Goal: Task Accomplishment & Management: Manage account settings

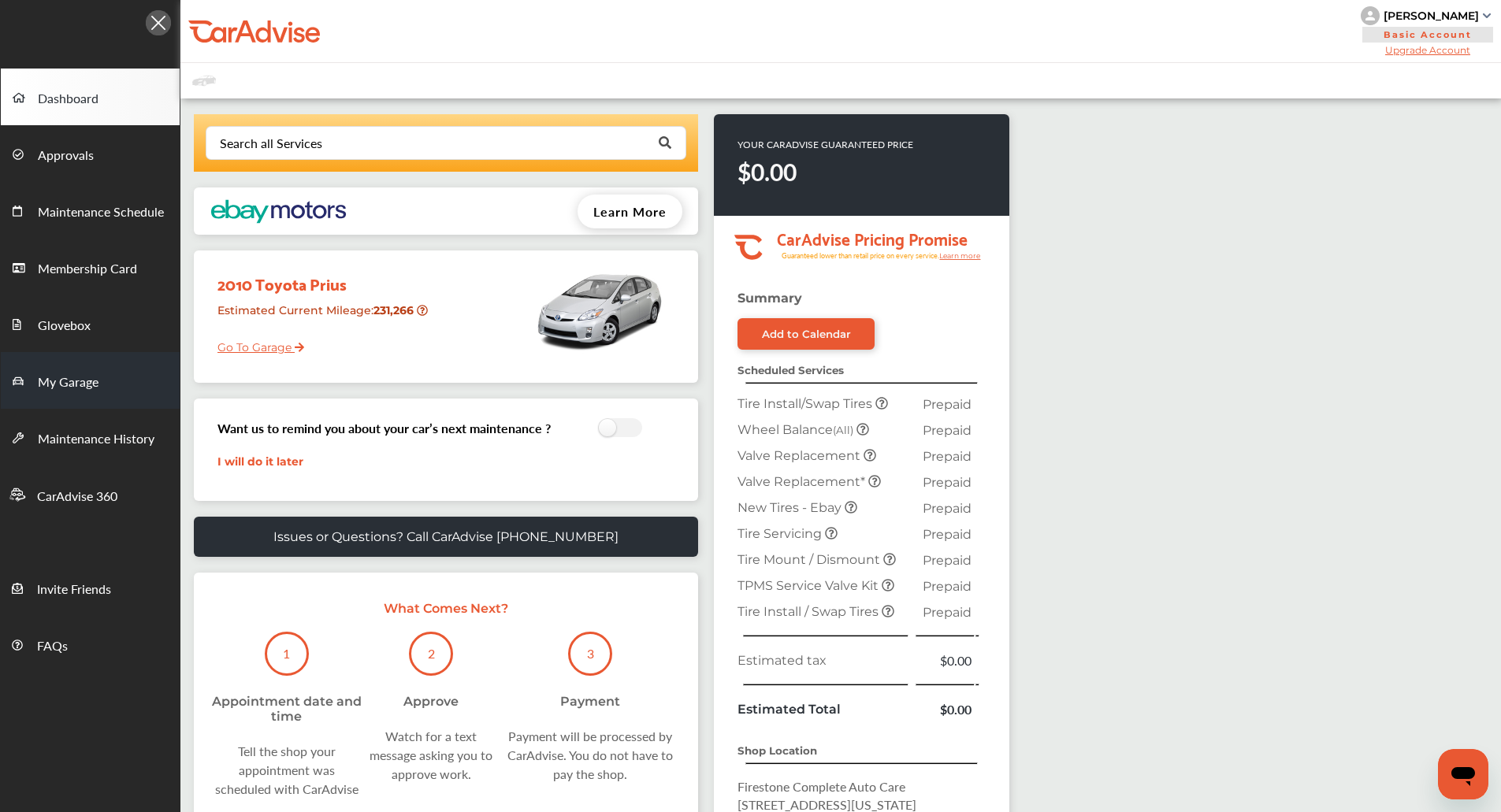
click at [116, 361] on link "My Garage" at bounding box center [90, 380] width 178 height 57
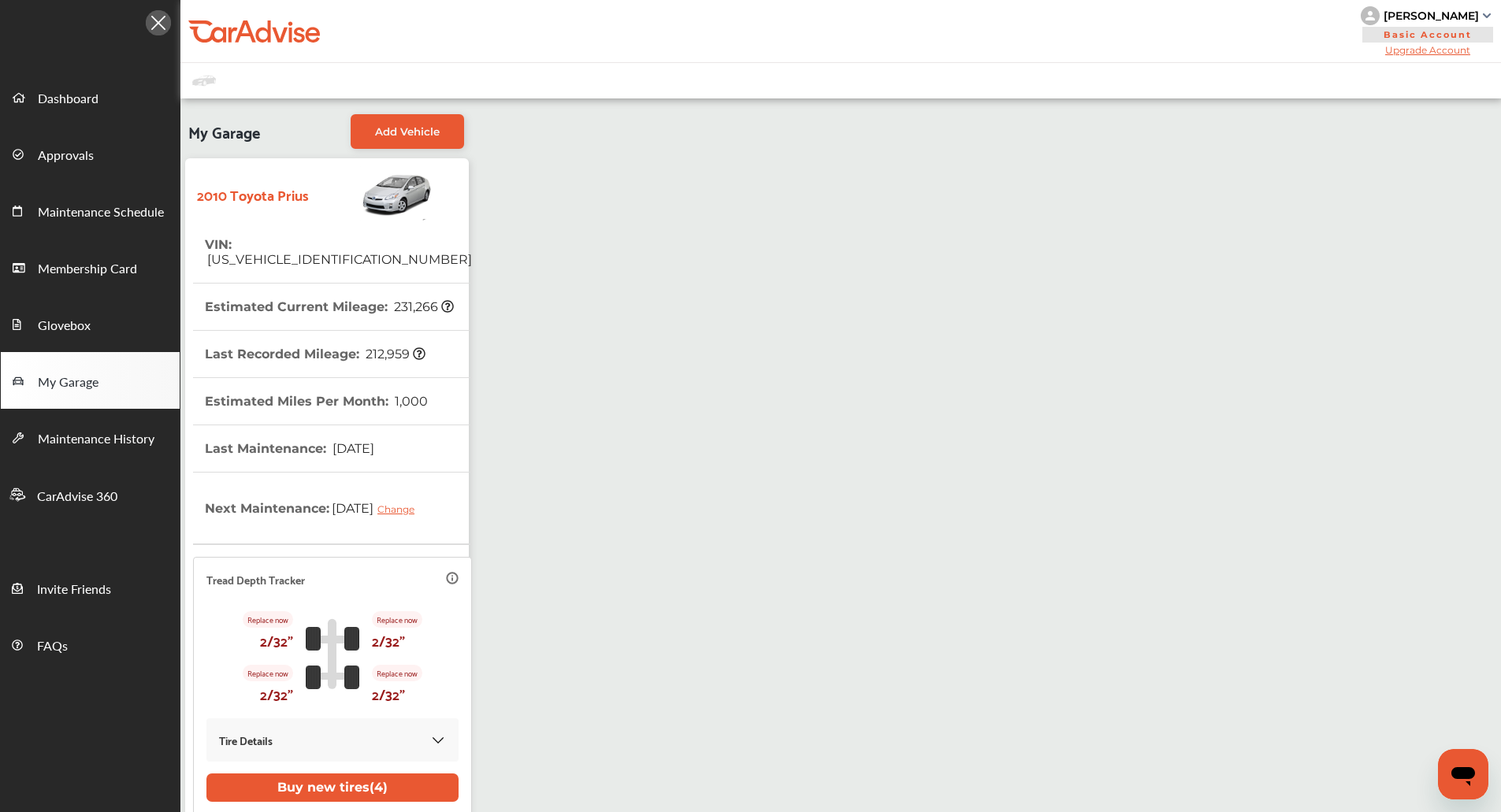
scroll to position [154, 0]
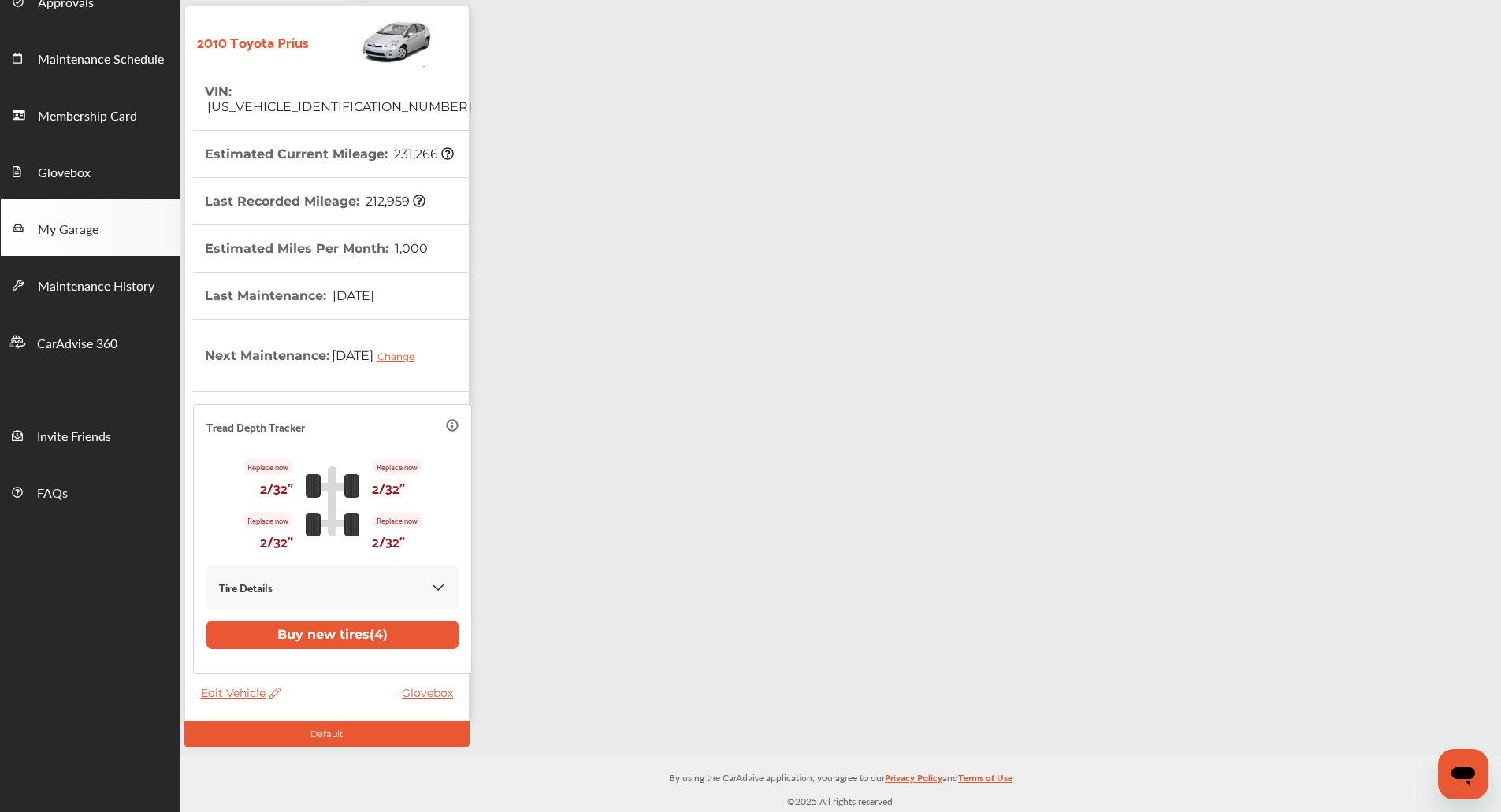
click at [235, 693] on span "Edit Vehicle" at bounding box center [240, 693] width 80 height 14
click at [269, 705] on div "Edit" at bounding box center [306, 709] width 142 height 25
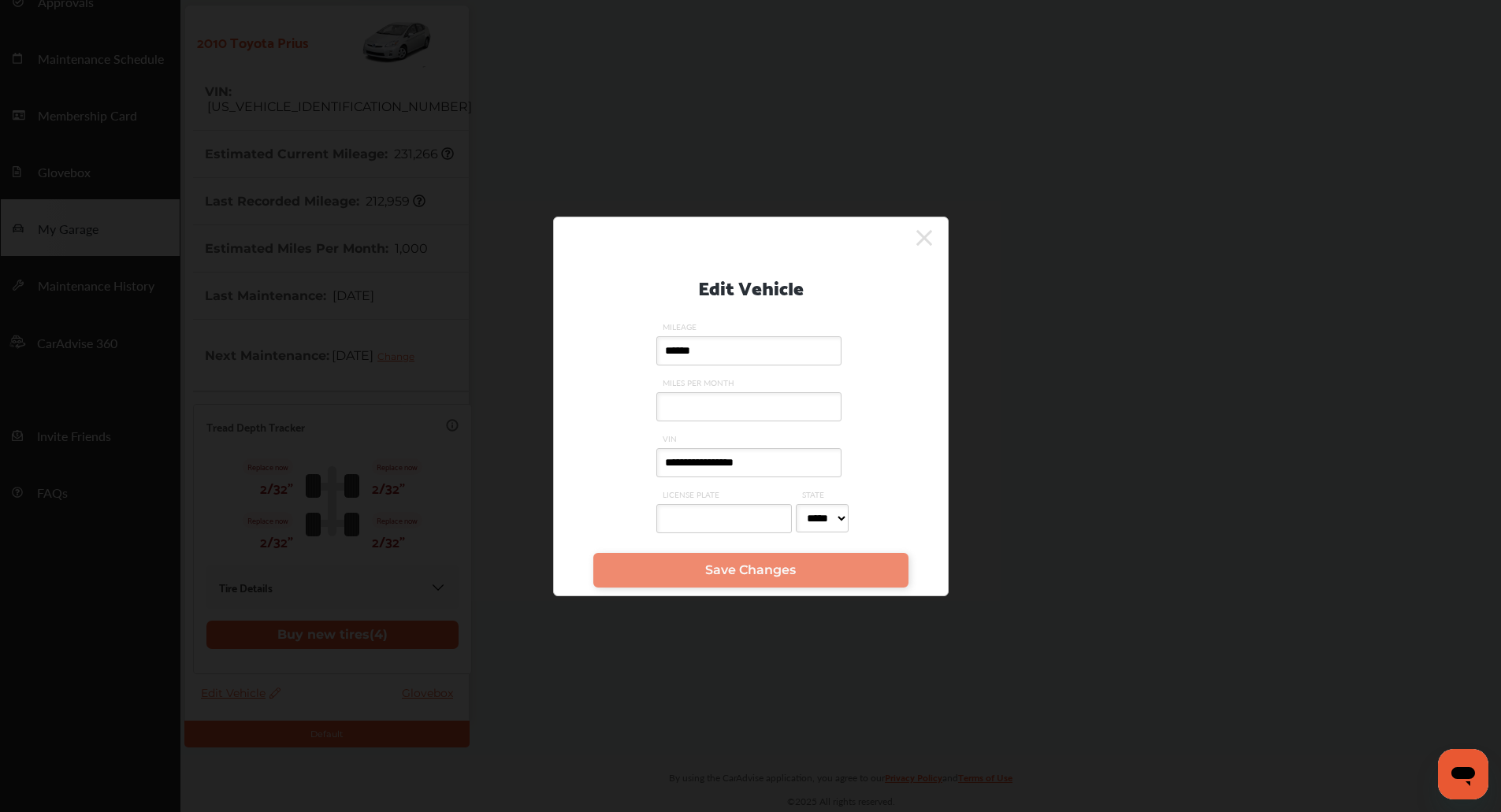
click at [762, 454] on input "**********" at bounding box center [749, 463] width 185 height 30
click at [927, 239] on icon at bounding box center [924, 237] width 16 height 16
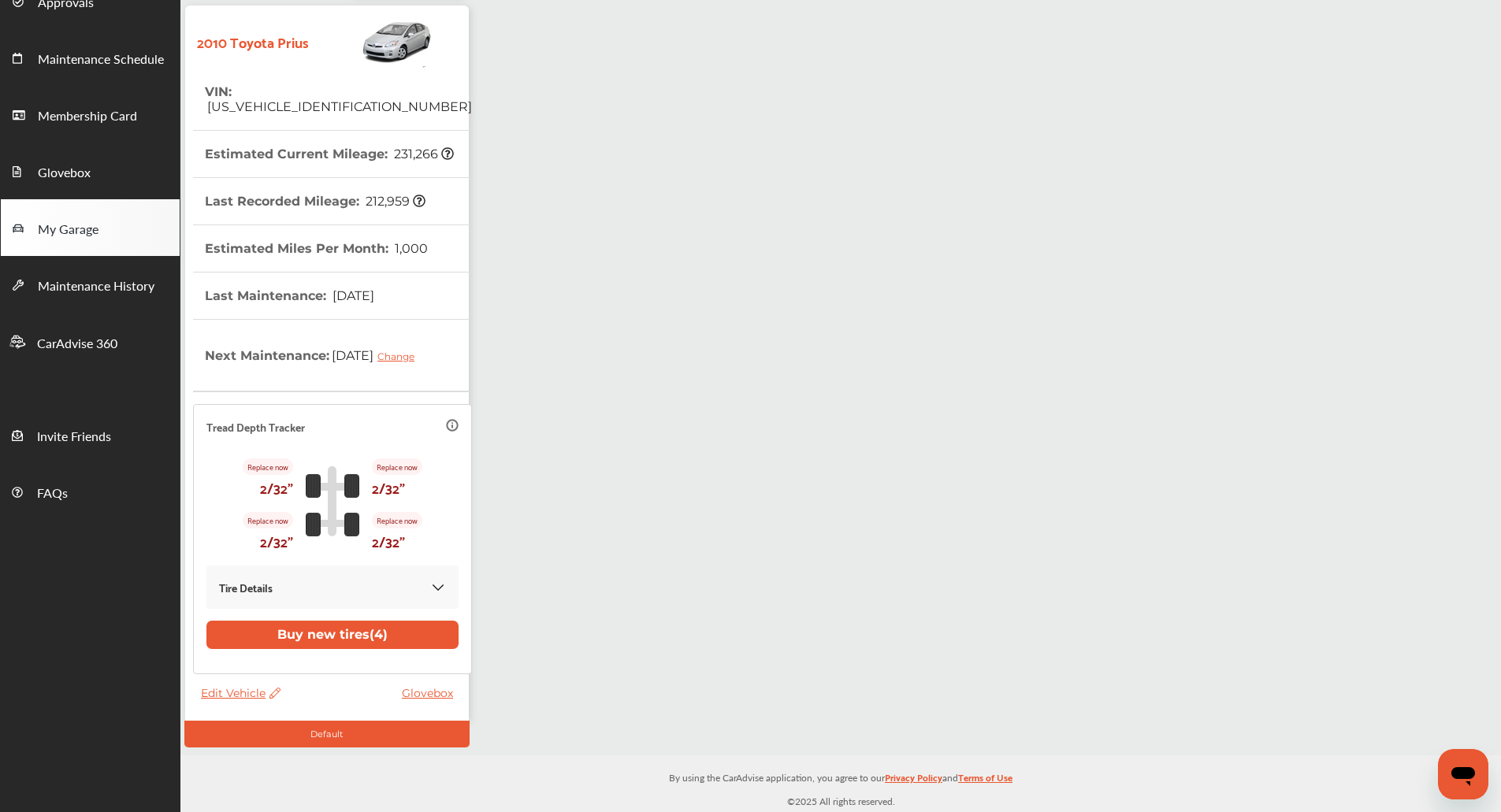
click at [927, 239] on div "My Garage Add Vehicle 2010 Toyota Prius VIN : [US_VEHICLE_IDENTIFICATION_NUMBER…" at bounding box center [841, 351] width 1321 height 810
click at [845, 236] on div "My Garage Add Vehicle 2010 Toyota Prius VIN : [US_VEHICLE_IDENTIFICATION_NUMBER…" at bounding box center [841, 351] width 1321 height 810
